Goal: Use online tool/utility: Use online tool/utility

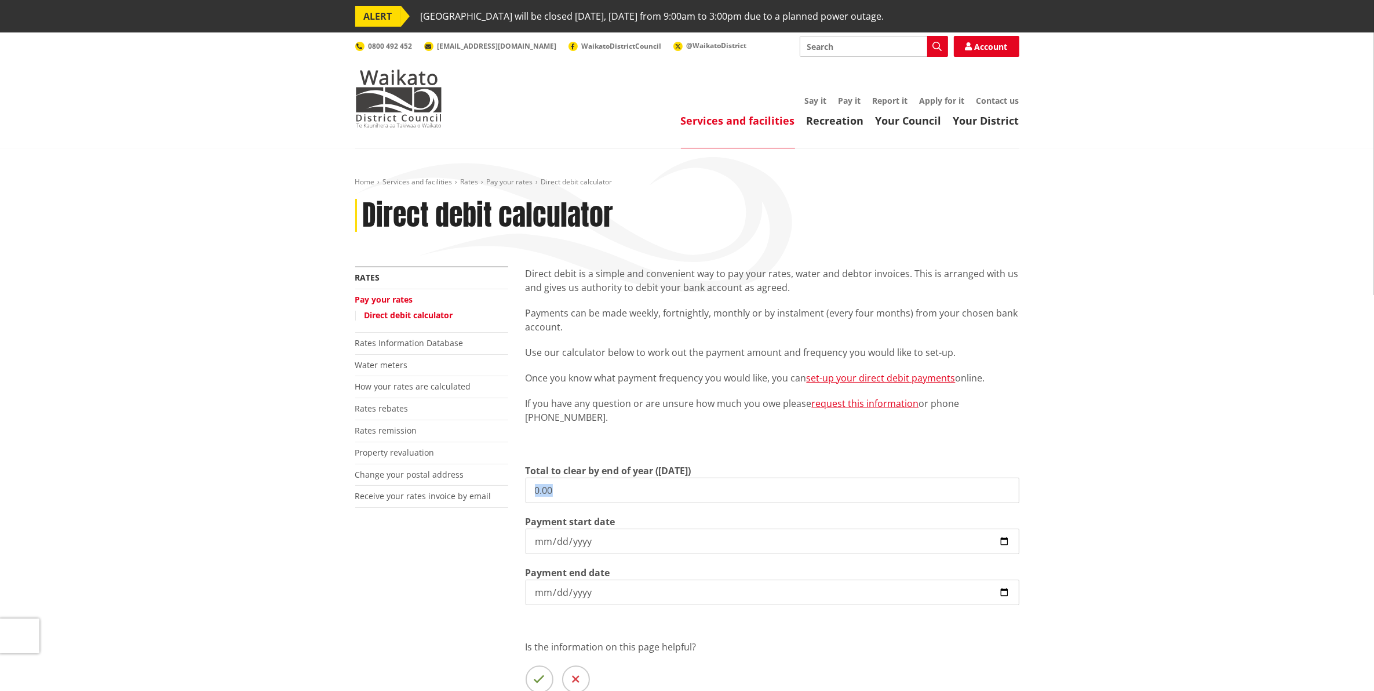
drag, startPoint x: 570, startPoint y: 504, endPoint x: 559, endPoint y: 492, distance: 16.5
click at [559, 492] on section "Total to clear by end of year ([DATE]) 0.00 Payment start date [DATE] Payment e…" at bounding box center [773, 534] width 494 height 141
drag, startPoint x: 561, startPoint y: 494, endPoint x: 552, endPoint y: 479, distance: 17.1
click at [552, 480] on input "0.00" at bounding box center [773, 491] width 494 height 26
click at [552, 479] on input "0.00" at bounding box center [773, 491] width 494 height 26
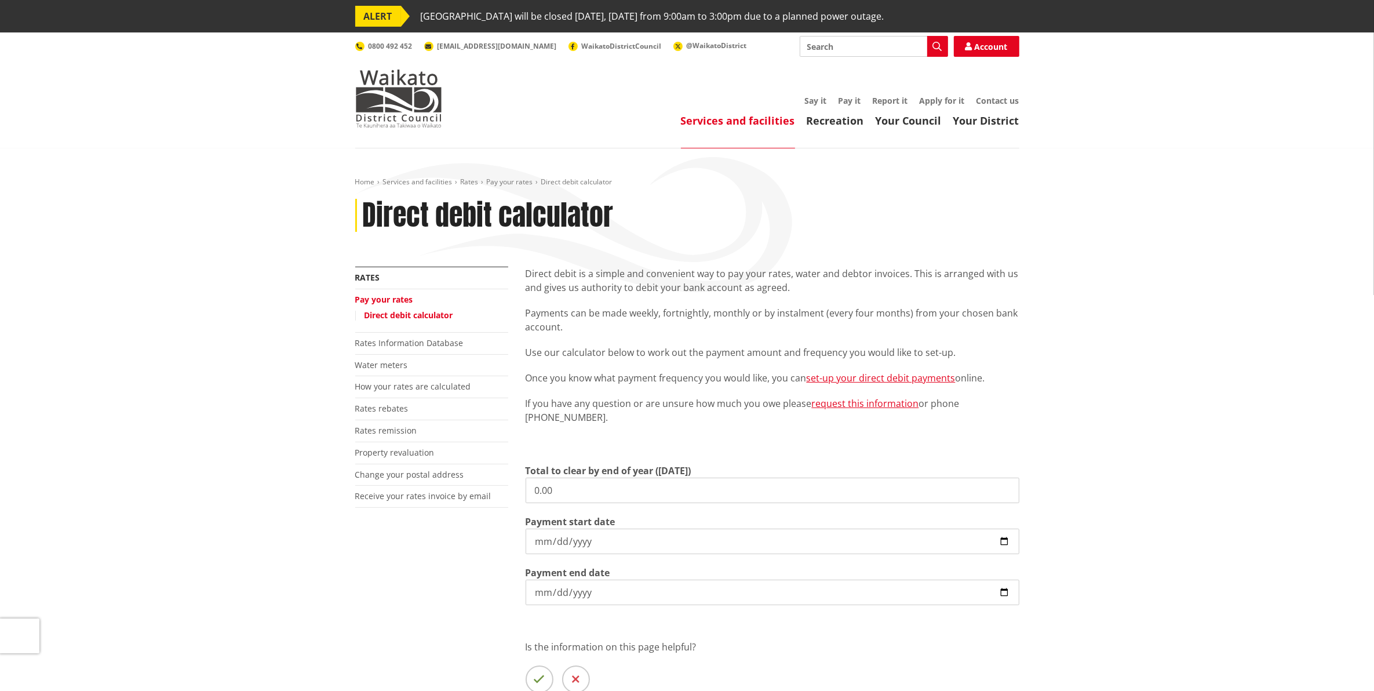
click at [567, 496] on input "0.00" at bounding box center [773, 491] width 494 height 26
click at [567, 494] on input "0.00" at bounding box center [773, 491] width 494 height 26
paste input "3,447.21"
type input "3,447.21"
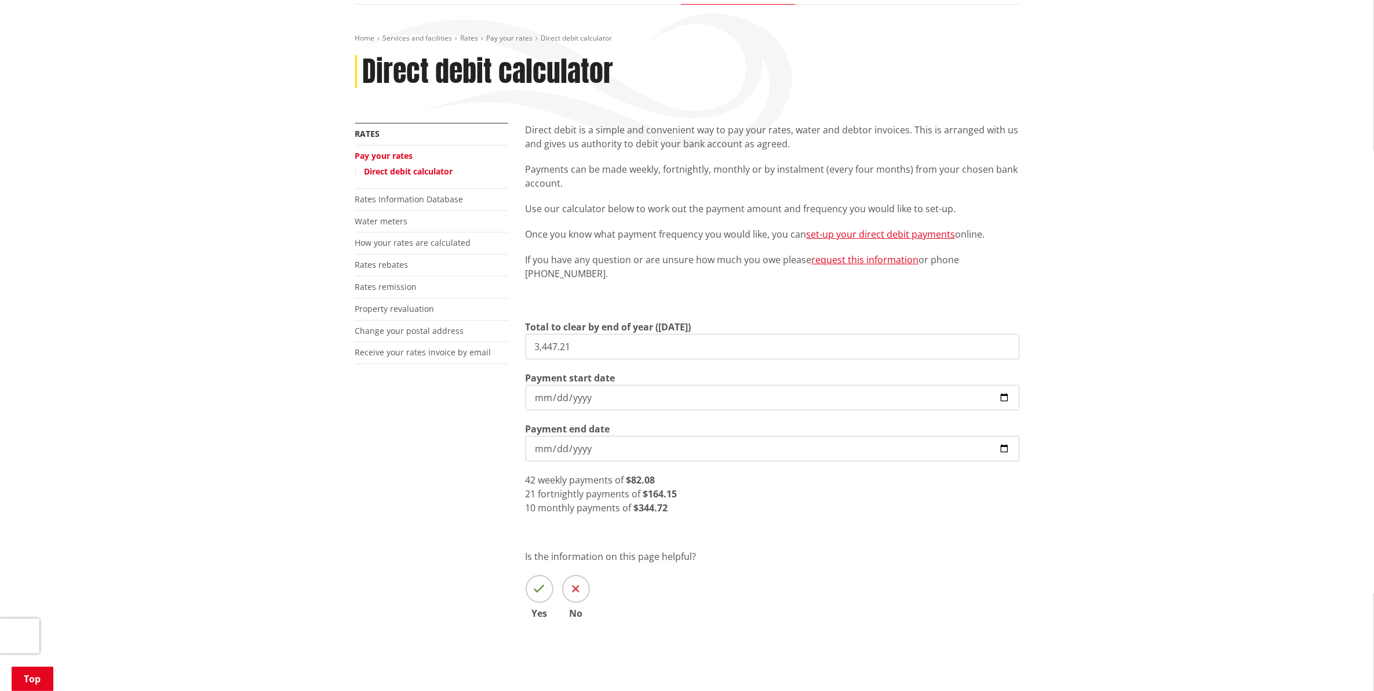
scroll to position [145, 0]
click at [546, 446] on input "[DATE]" at bounding box center [773, 448] width 494 height 26
click at [543, 446] on input "Payment end date" at bounding box center [773, 448] width 494 height 26
type input "[DATE]"
click at [907, 531] on div "Direct debit is a simple and convenient way to pay your rates, water and debtor…" at bounding box center [772, 387] width 511 height 530
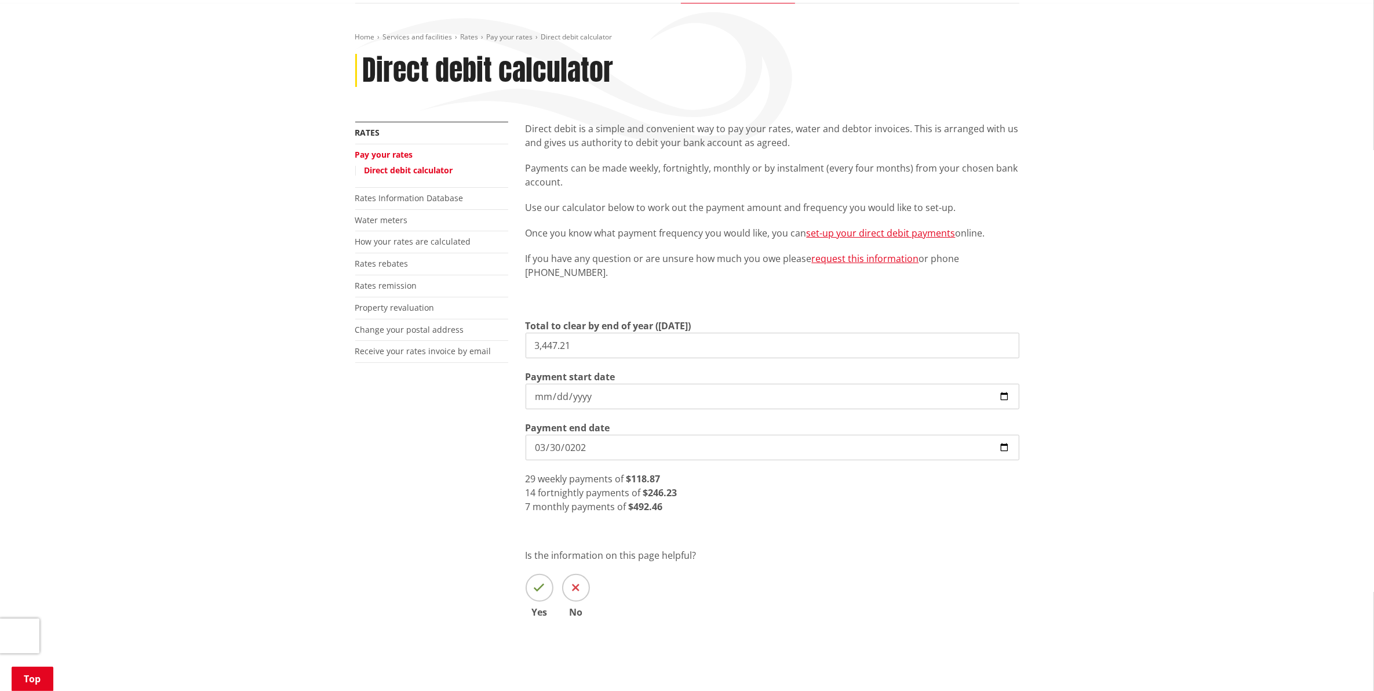
click at [548, 443] on input "[DATE]" at bounding box center [773, 448] width 494 height 26
click at [684, 635] on div "Direct debit is a simple and convenient way to pay your rates, water and debtor…" at bounding box center [772, 387] width 511 height 530
